Goal: Find contact information: Find contact information

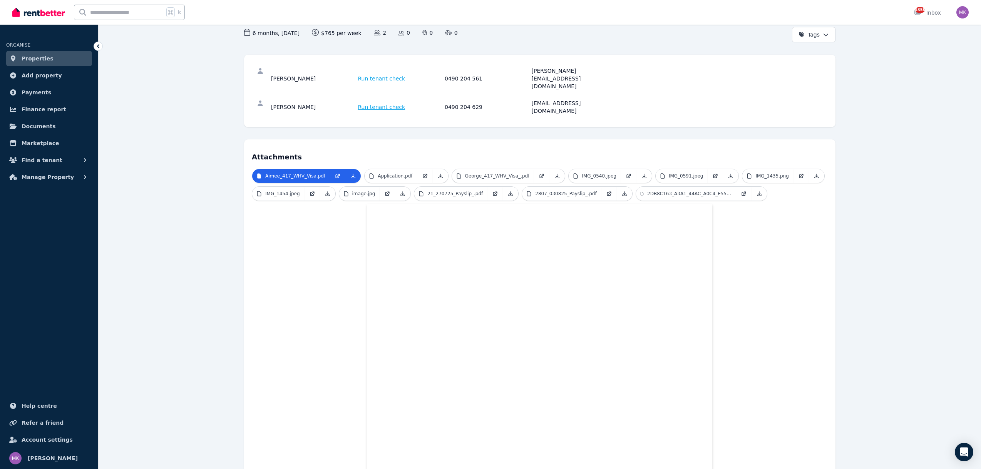
scroll to position [72, 0]
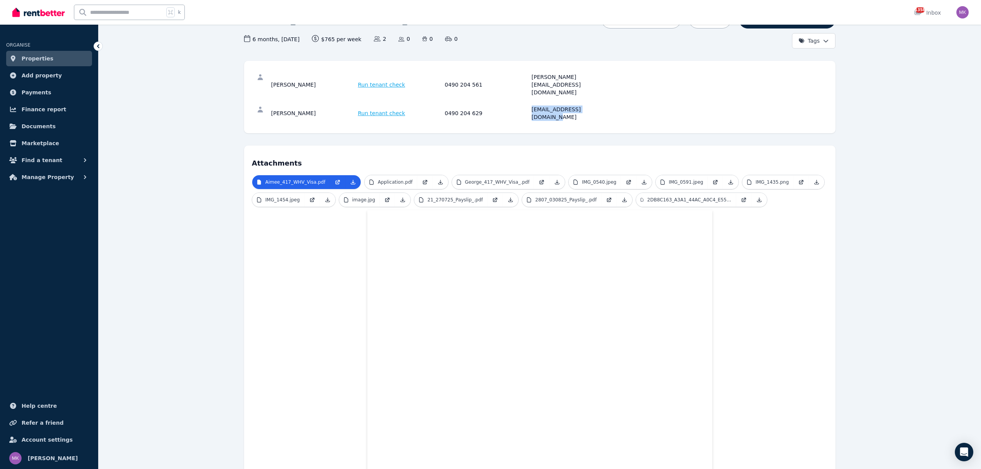
drag, startPoint x: 579, startPoint y: 96, endPoint x: 532, endPoint y: 97, distance: 46.6
click at [532, 101] on div "Aimee Tucker Run tenant check 0490 204 629 aimee_tucker1@icloud.com" at bounding box center [540, 113] width 576 height 25
copy div "aimee_tucker1@icloud.com"
drag, startPoint x: 599, startPoint y: 78, endPoint x: 525, endPoint y: 78, distance: 74.7
click at [525, 78] on div "George Sweeten Run tenant check 0490 204 561 george.sweeten99@gmail.com" at bounding box center [443, 84] width 345 height 23
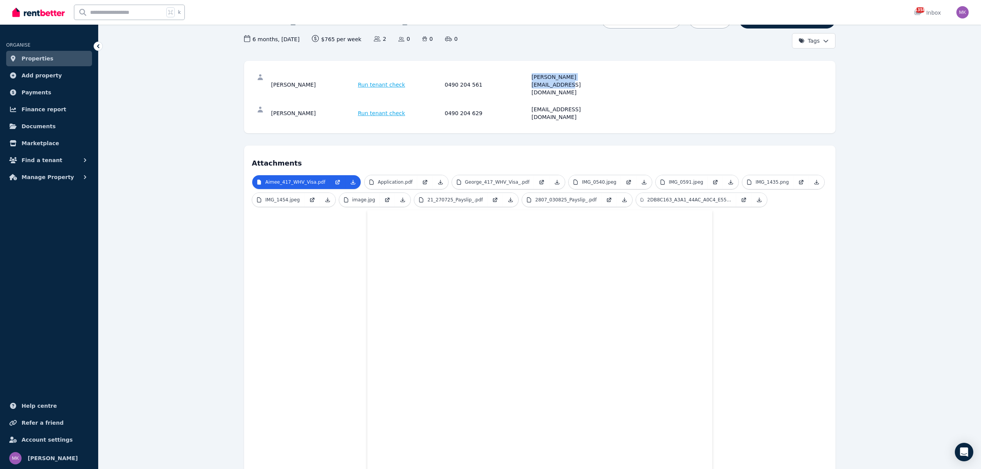
copy div "george.sweeten99@gmail.com"
drag, startPoint x: 317, startPoint y: 78, endPoint x: 266, endPoint y: 79, distance: 51.6
click at [266, 79] on div "George Sweeten Run tenant check 0490 204 561 george.sweeten99@gmail.com" at bounding box center [540, 85] width 576 height 32
copy div "George Sweeten"
click at [449, 78] on div "0490 204 561" at bounding box center [487, 84] width 85 height 23
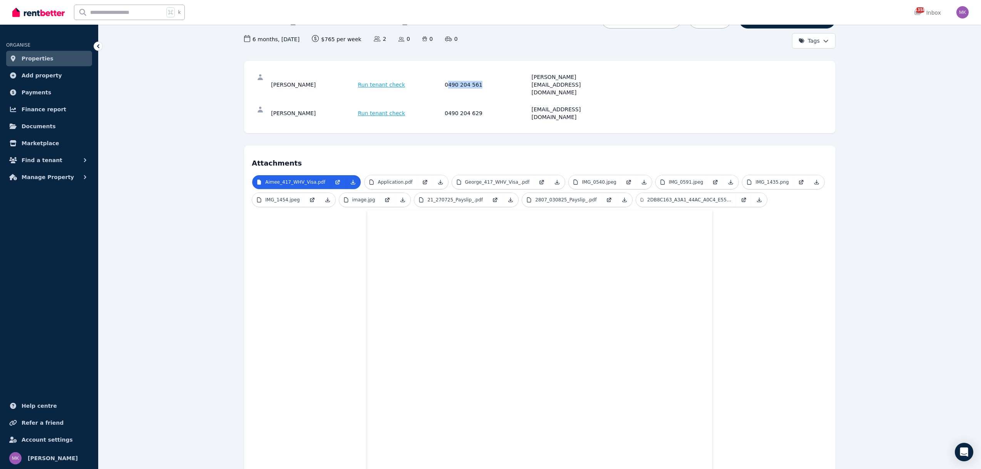
click at [481, 77] on div "0490 204 561" at bounding box center [487, 84] width 85 height 23
drag, startPoint x: 479, startPoint y: 77, endPoint x: 442, endPoint y: 77, distance: 37.4
click at [442, 77] on div "George Sweeten Run tenant check 0490 204 561 george.sweeten99@gmail.com" at bounding box center [443, 84] width 345 height 23
click at [584, 76] on div "george.sweeten99@gmail.com" at bounding box center [574, 84] width 85 height 23
click at [612, 77] on div "george.sweeten99@gmail.com" at bounding box center [574, 84] width 85 height 23
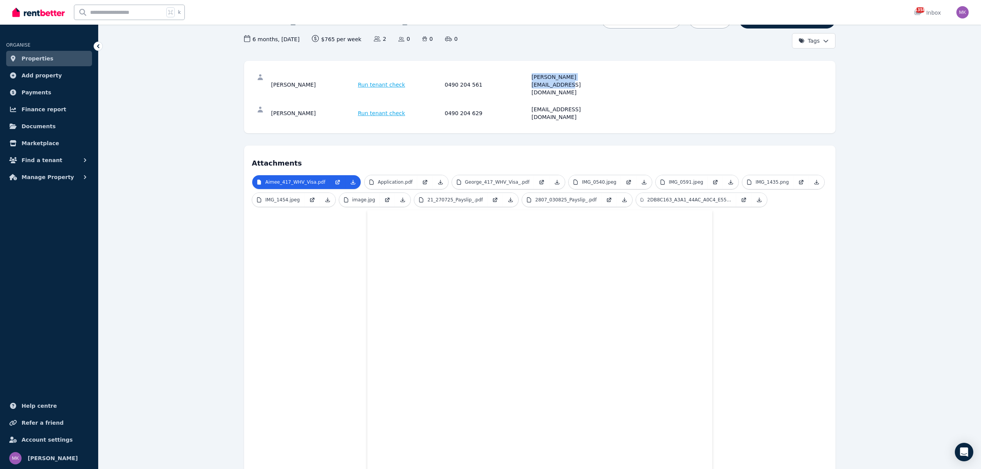
drag, startPoint x: 609, startPoint y: 78, endPoint x: 531, endPoint y: 77, distance: 77.8
click at [531, 77] on div "George Sweeten Run tenant check 0490 204 561 george.sweeten99@gmail.com" at bounding box center [443, 84] width 345 height 23
copy div "george.sweeten99@gmail.com"
drag, startPoint x: 316, startPoint y: 94, endPoint x: 271, endPoint y: 94, distance: 45.1
click at [271, 106] on div "Aimee Tucker" at bounding box center [313, 113] width 85 height 15
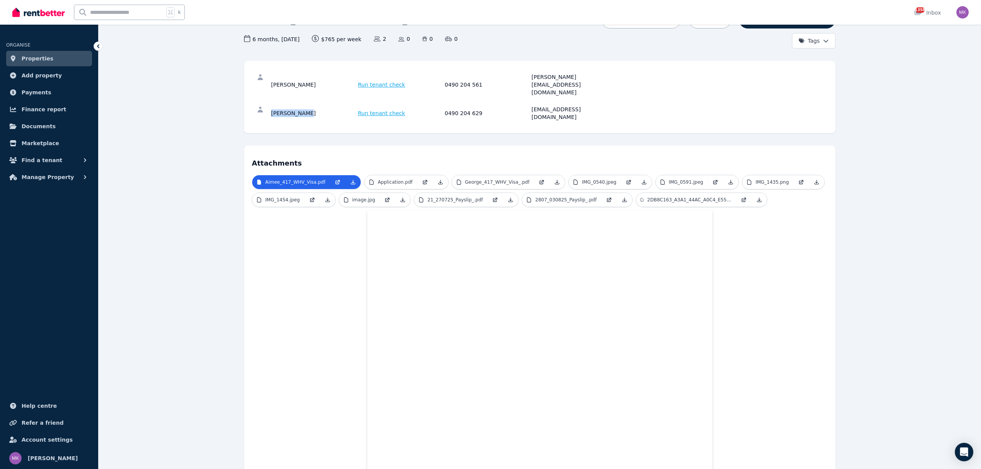
copy div "Aimee Tucker"
click at [434, 106] on div "Aimee Tucker Run tenant check 0490 204 629 aimee_tucker1@icloud.com" at bounding box center [443, 113] width 345 height 15
copy div "0490 204 629"
drag, startPoint x: 598, startPoint y: 93, endPoint x: 530, endPoint y: 94, distance: 67.8
click at [530, 106] on div "Aimee Tucker Run tenant check 0490 204 629 aimee_tucker1@icloud.com" at bounding box center [443, 113] width 345 height 15
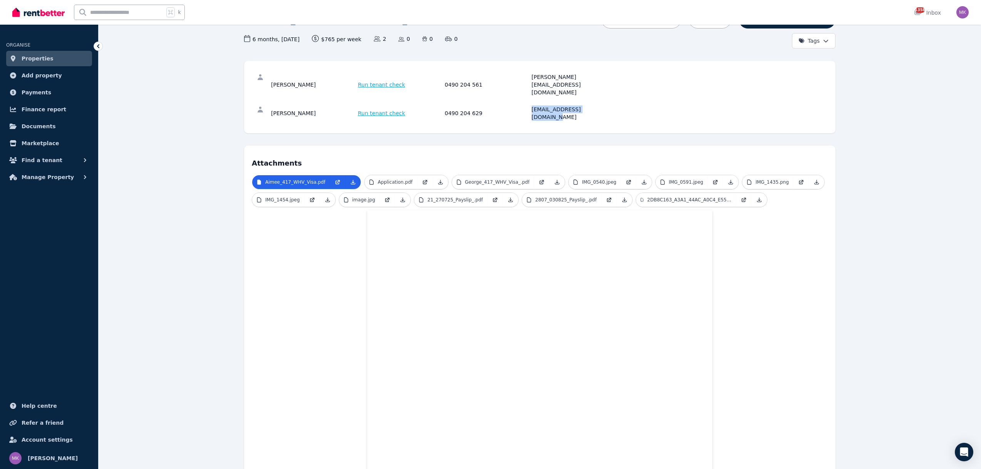
copy div "aimee_tucker1@icloud.com"
drag, startPoint x: 772, startPoint y: 100, endPoint x: 672, endPoint y: 74, distance: 103.7
click at [672, 74] on div "George Sweeten Run tenant check 0490 204 561 george.sweeten99@gmail.com Aimee T…" at bounding box center [540, 97] width 576 height 57
